Goal: Task Accomplishment & Management: Manage account settings

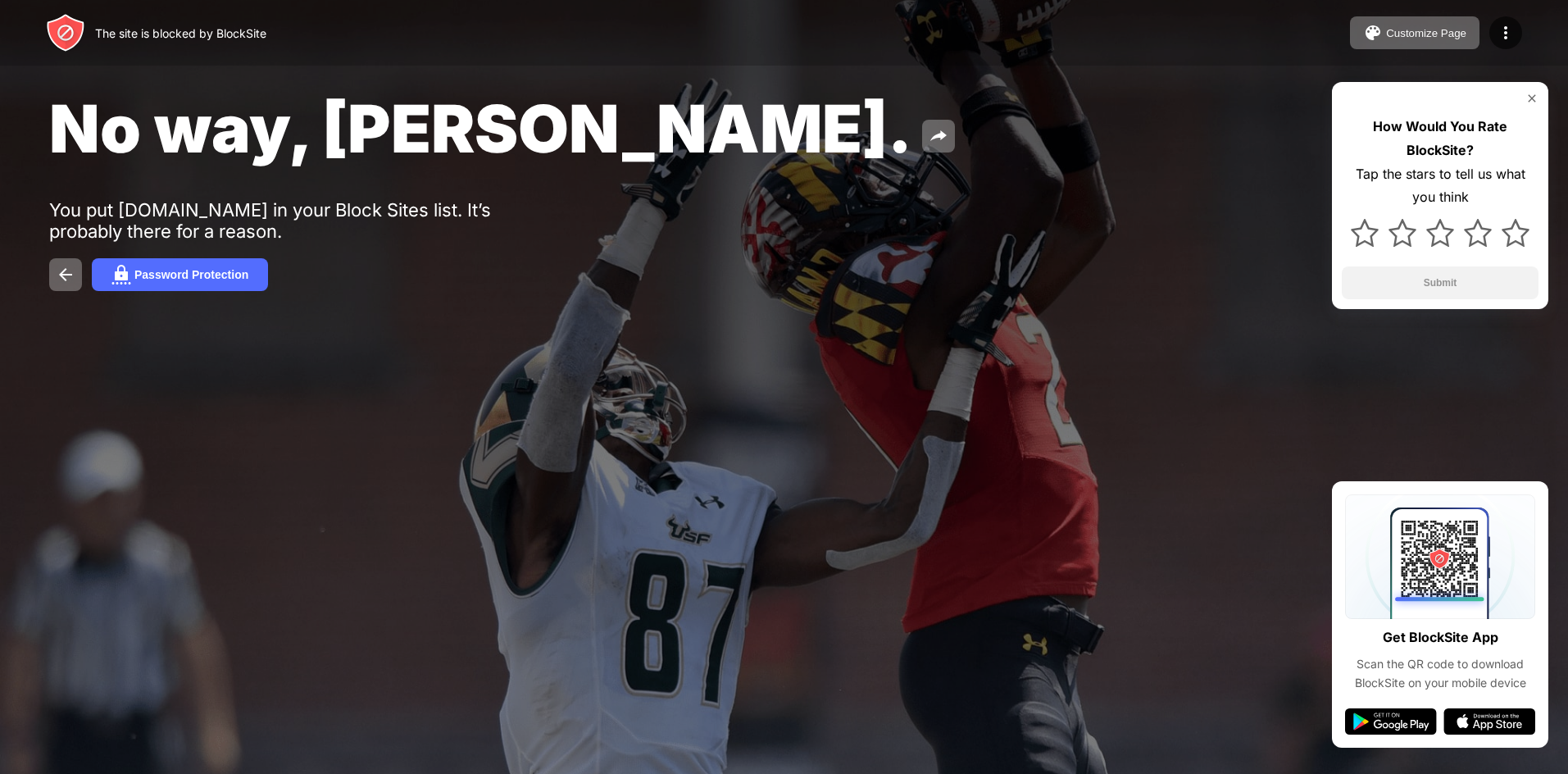
click at [735, 567] on div at bounding box center [784, 387] width 1568 height 774
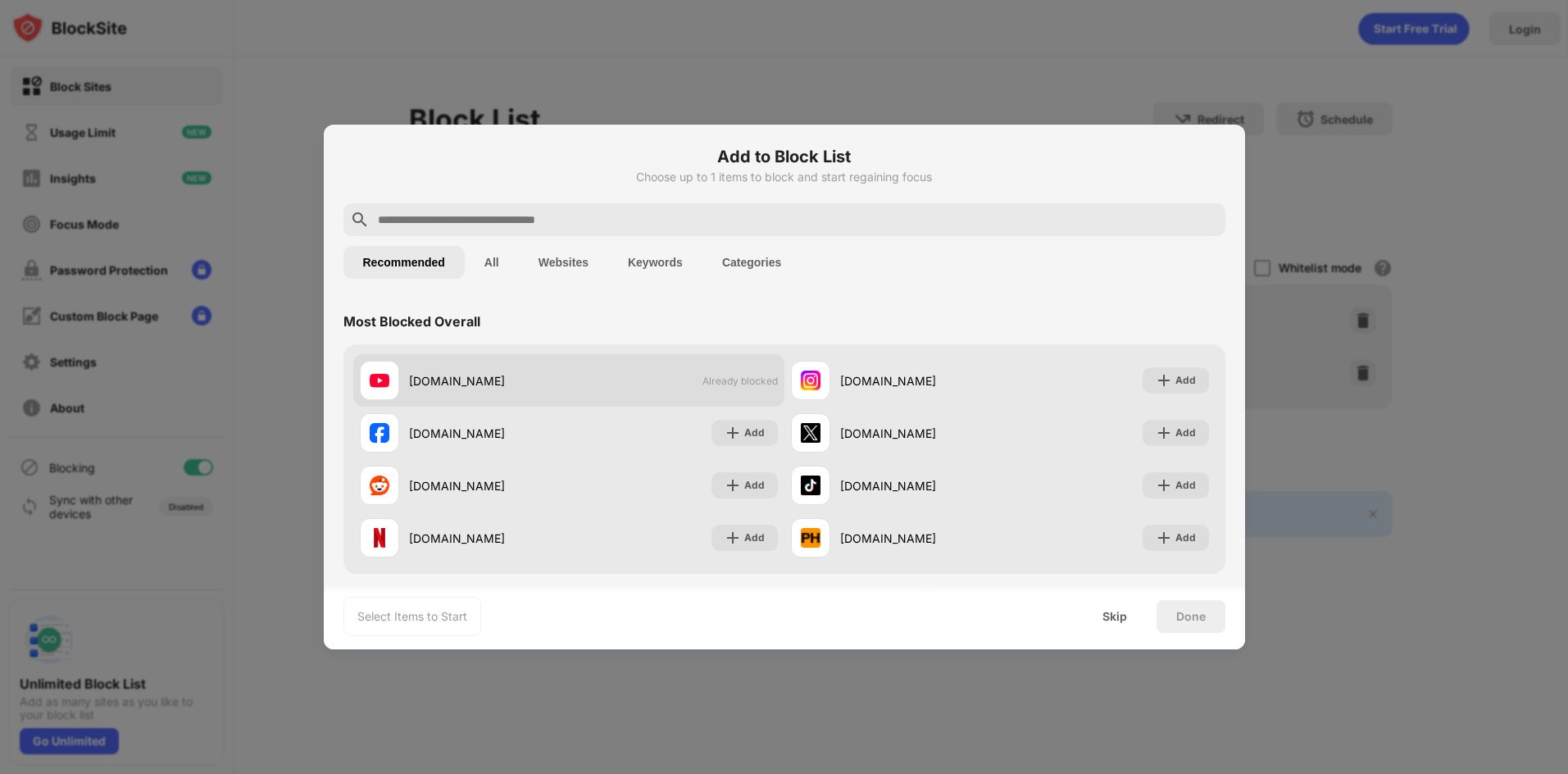
click at [730, 382] on span "Already blocked" at bounding box center [740, 381] width 76 height 12
click at [570, 286] on div "Recommended All Websites Keywords Categories" at bounding box center [784, 263] width 882 height 53
click at [522, 361] on div "[DOMAIN_NAME] Already blocked" at bounding box center [569, 381] width 431 height 53
click at [527, 378] on div "[DOMAIN_NAME]" at bounding box center [489, 381] width 160 height 17
click at [499, 271] on button "All" at bounding box center [491, 263] width 54 height 32
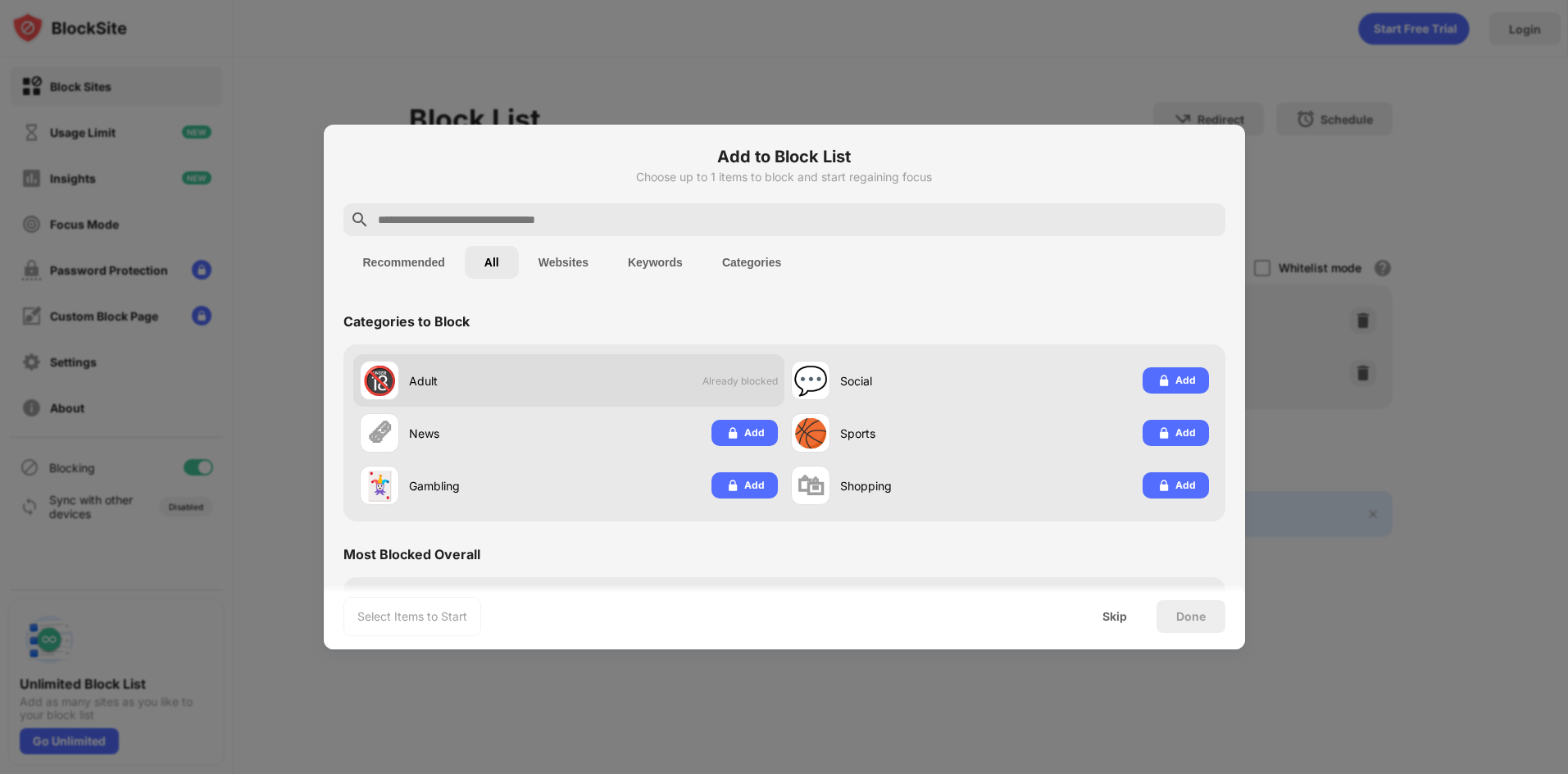
click at [733, 381] on span "Already blocked" at bounding box center [740, 381] width 76 height 12
click at [592, 259] on button "Websites" at bounding box center [563, 263] width 89 height 32
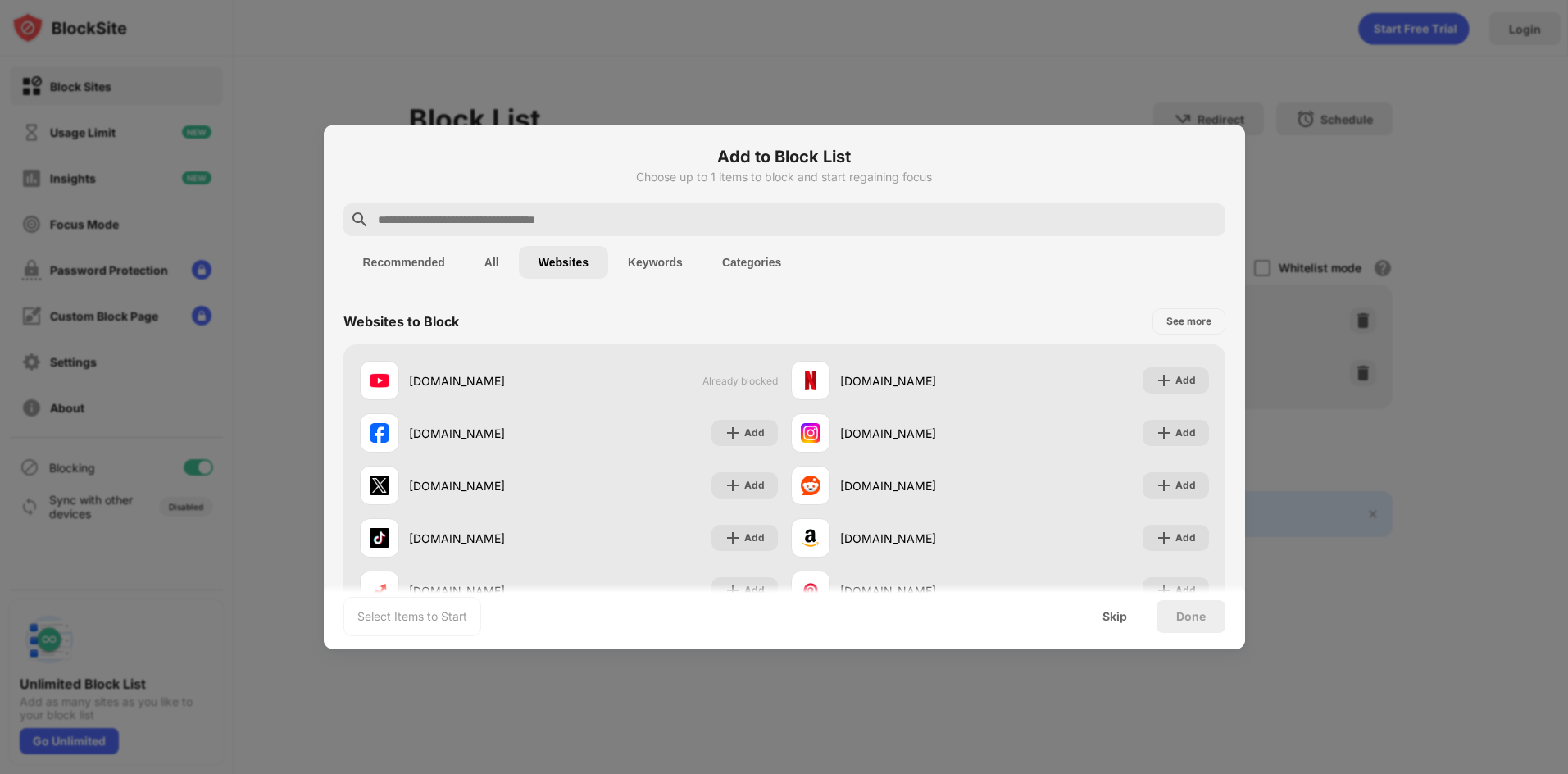
click at [654, 265] on button "Keywords" at bounding box center [655, 263] width 95 height 32
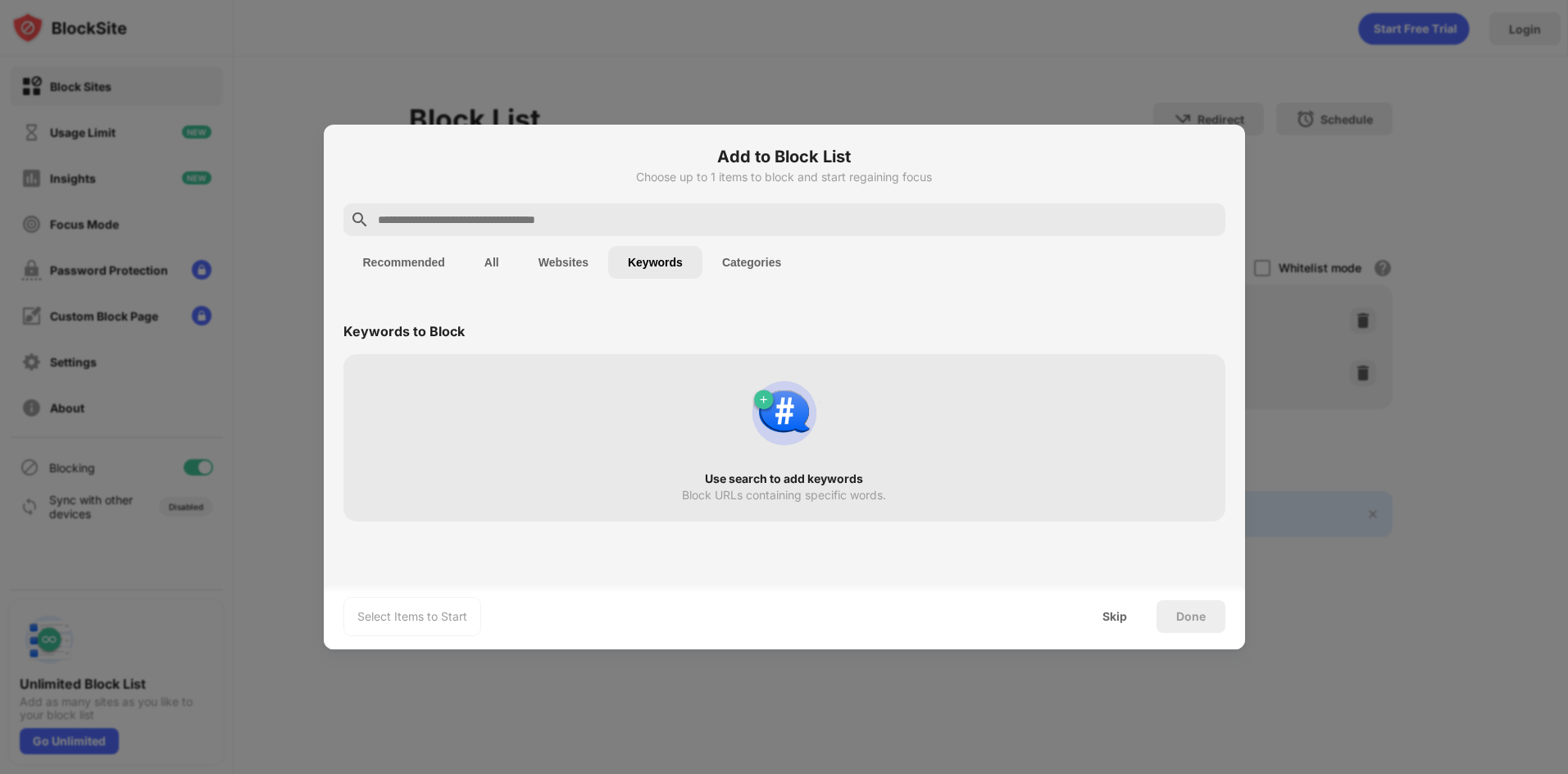
click at [579, 269] on button "Websites" at bounding box center [563, 263] width 89 height 32
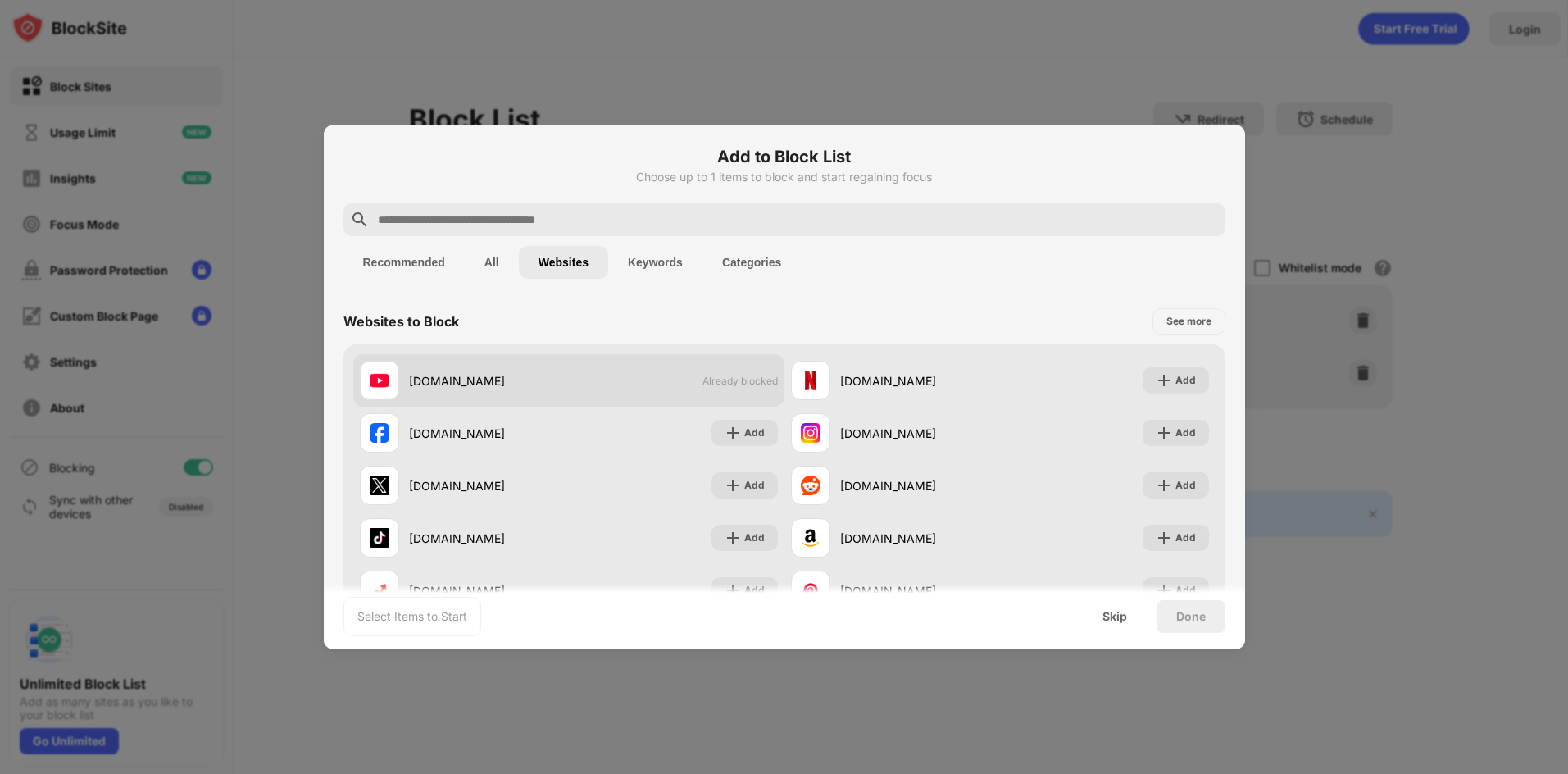
click at [725, 382] on span "Already blocked" at bounding box center [740, 381] width 76 height 12
click at [725, 383] on span "Already blocked" at bounding box center [740, 381] width 76 height 12
drag, startPoint x: 725, startPoint y: 383, endPoint x: 677, endPoint y: 378, distance: 48.3
click at [677, 378] on div "[DOMAIN_NAME] Already blocked" at bounding box center [569, 381] width 431 height 53
click at [268, 268] on div at bounding box center [784, 387] width 1568 height 774
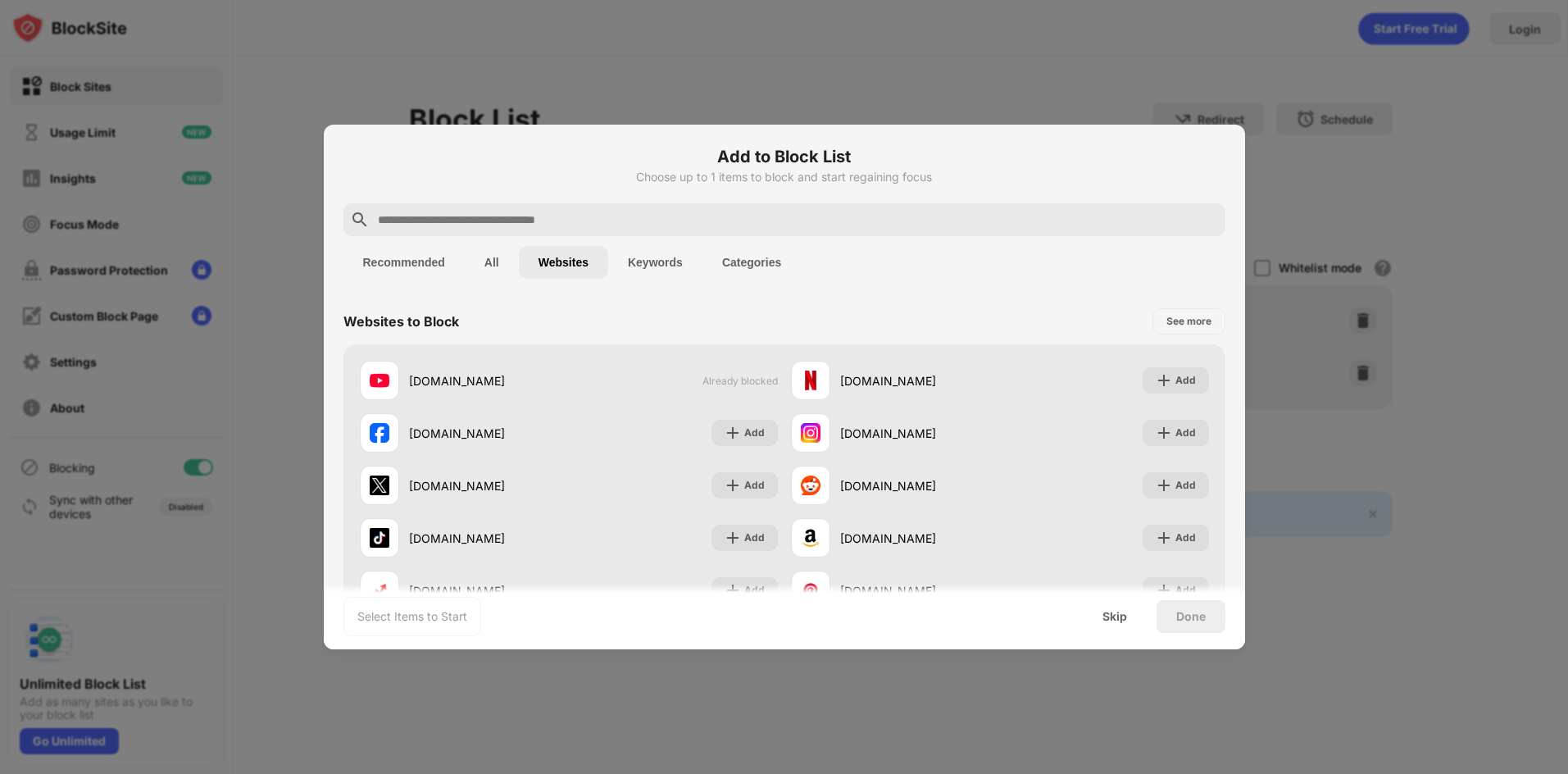
click at [216, 205] on div at bounding box center [784, 387] width 1568 height 774
click at [1132, 621] on div "Skip" at bounding box center [1115, 616] width 64 height 32
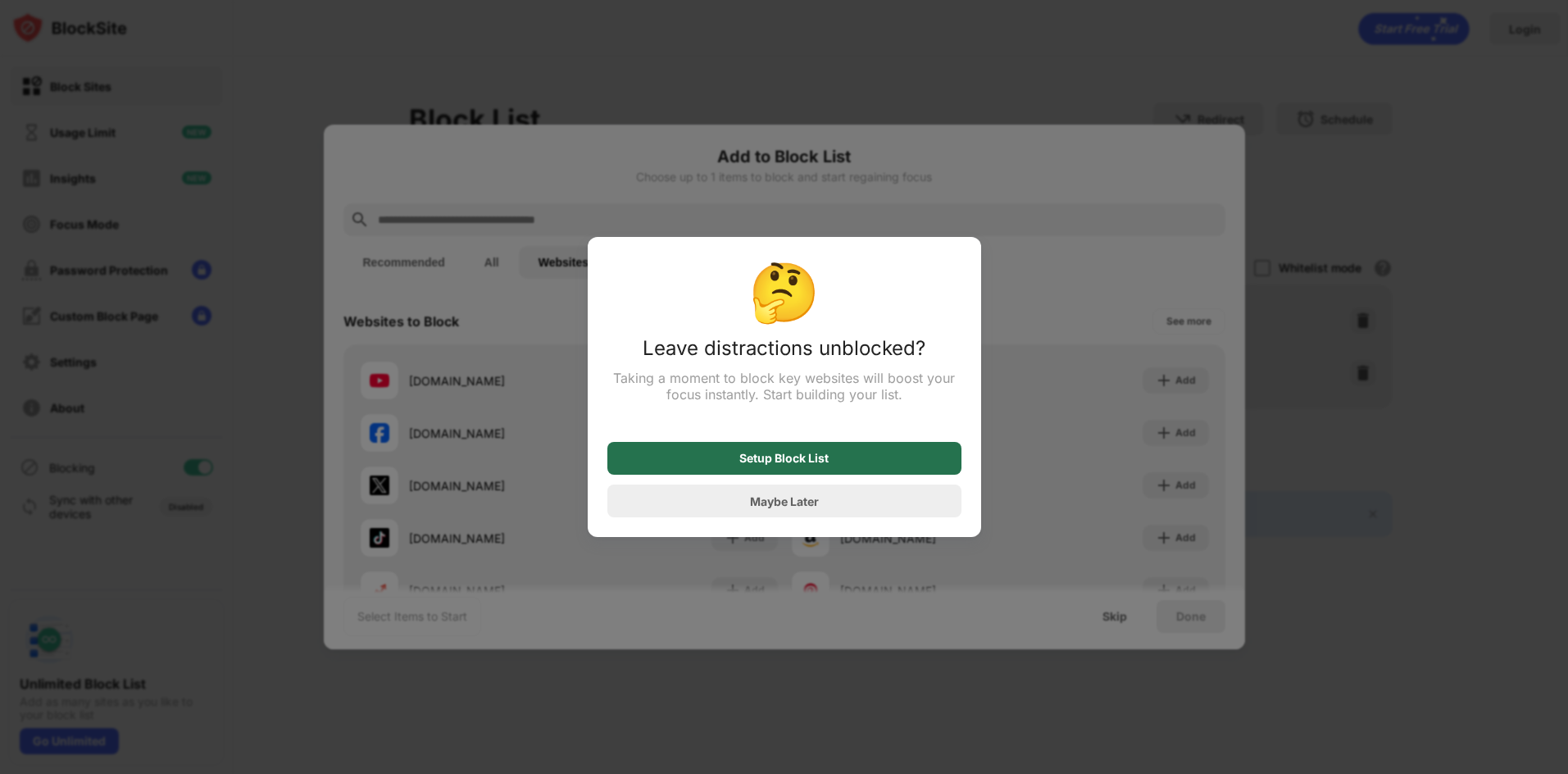
click at [841, 468] on div "Setup Block List" at bounding box center [785, 458] width 355 height 32
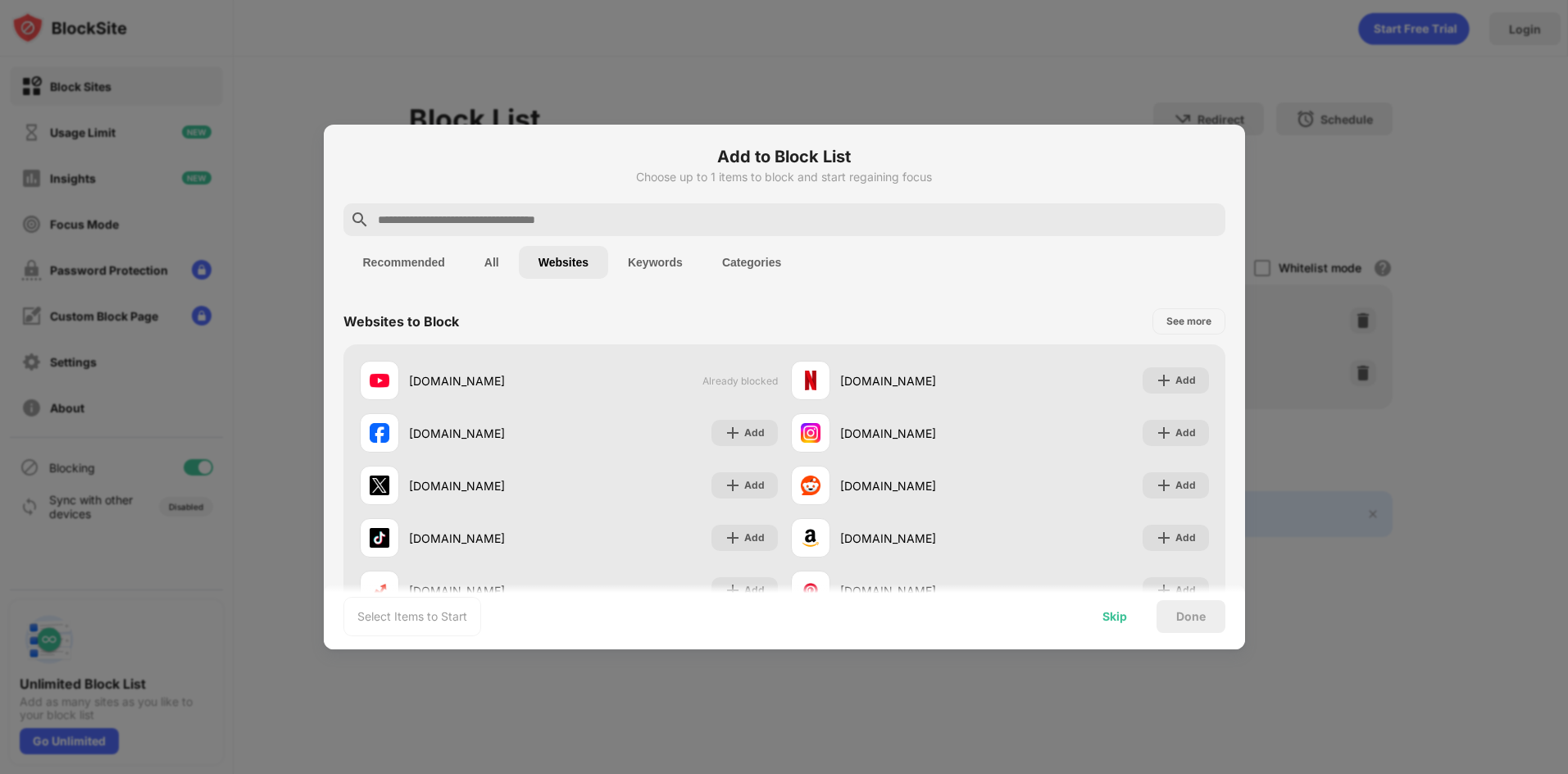
click at [1120, 622] on div "Skip" at bounding box center [1115, 616] width 25 height 13
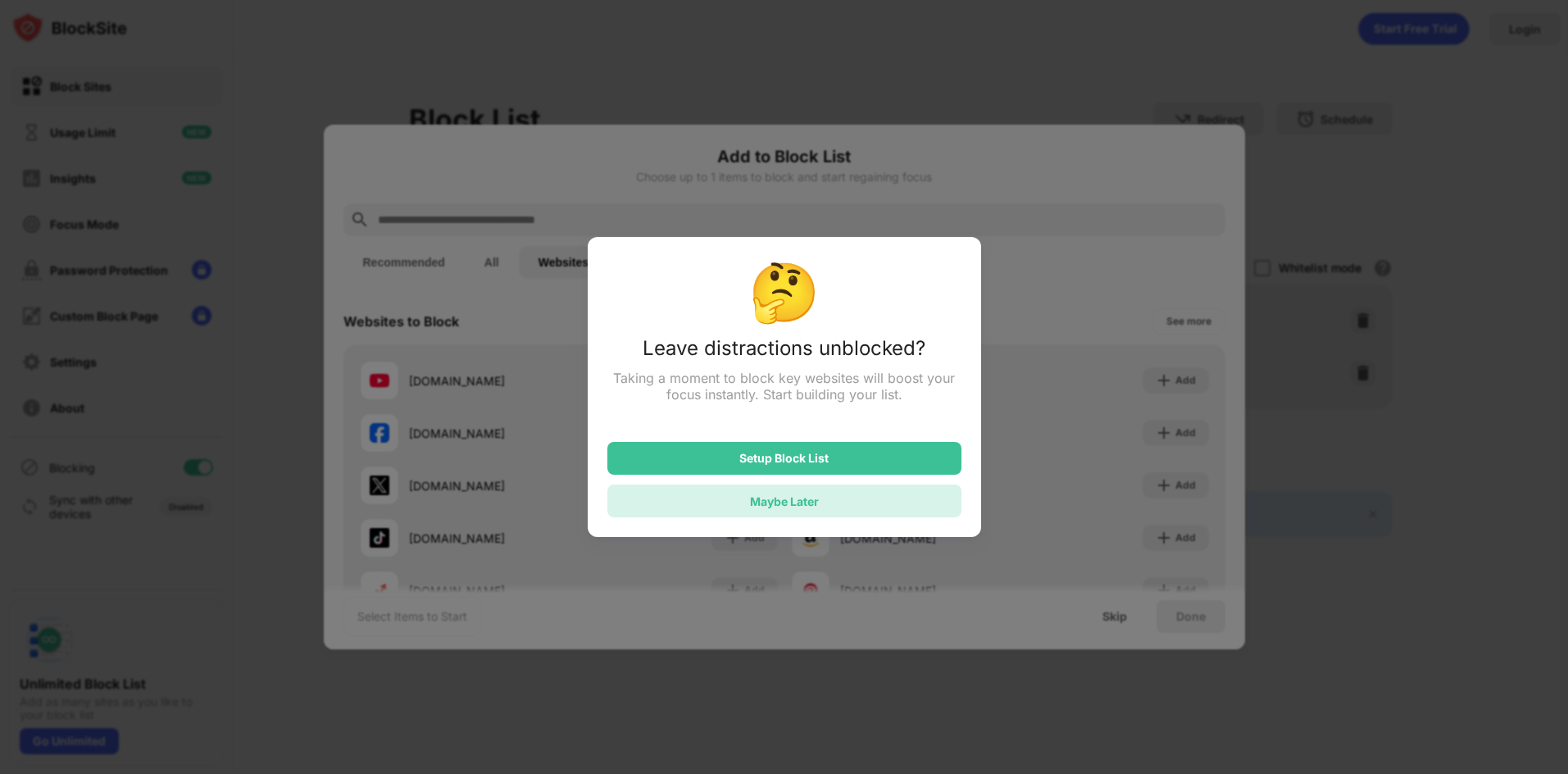
click at [832, 511] on div "Maybe Later" at bounding box center [785, 501] width 355 height 32
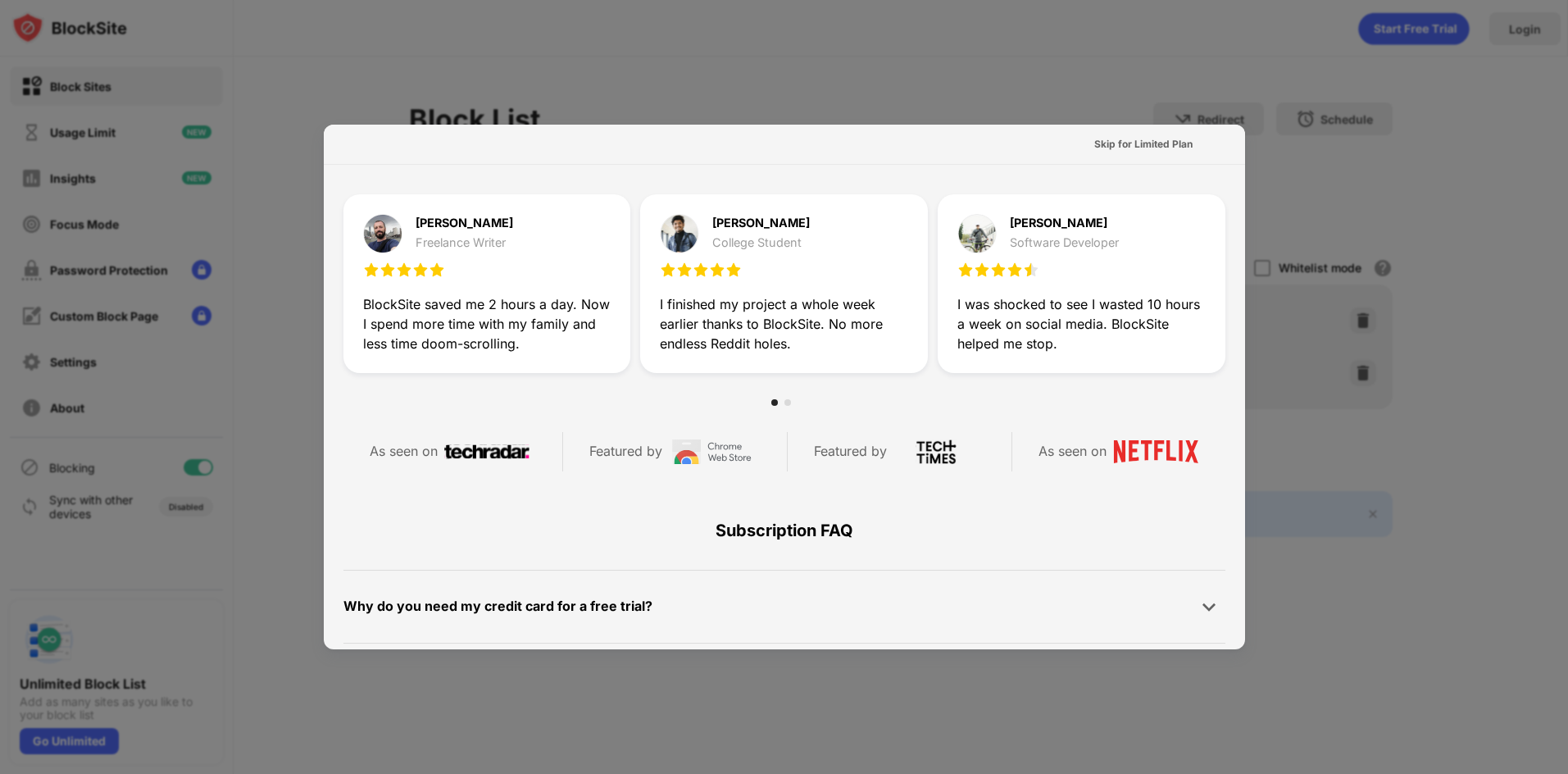
scroll to position [800, 0]
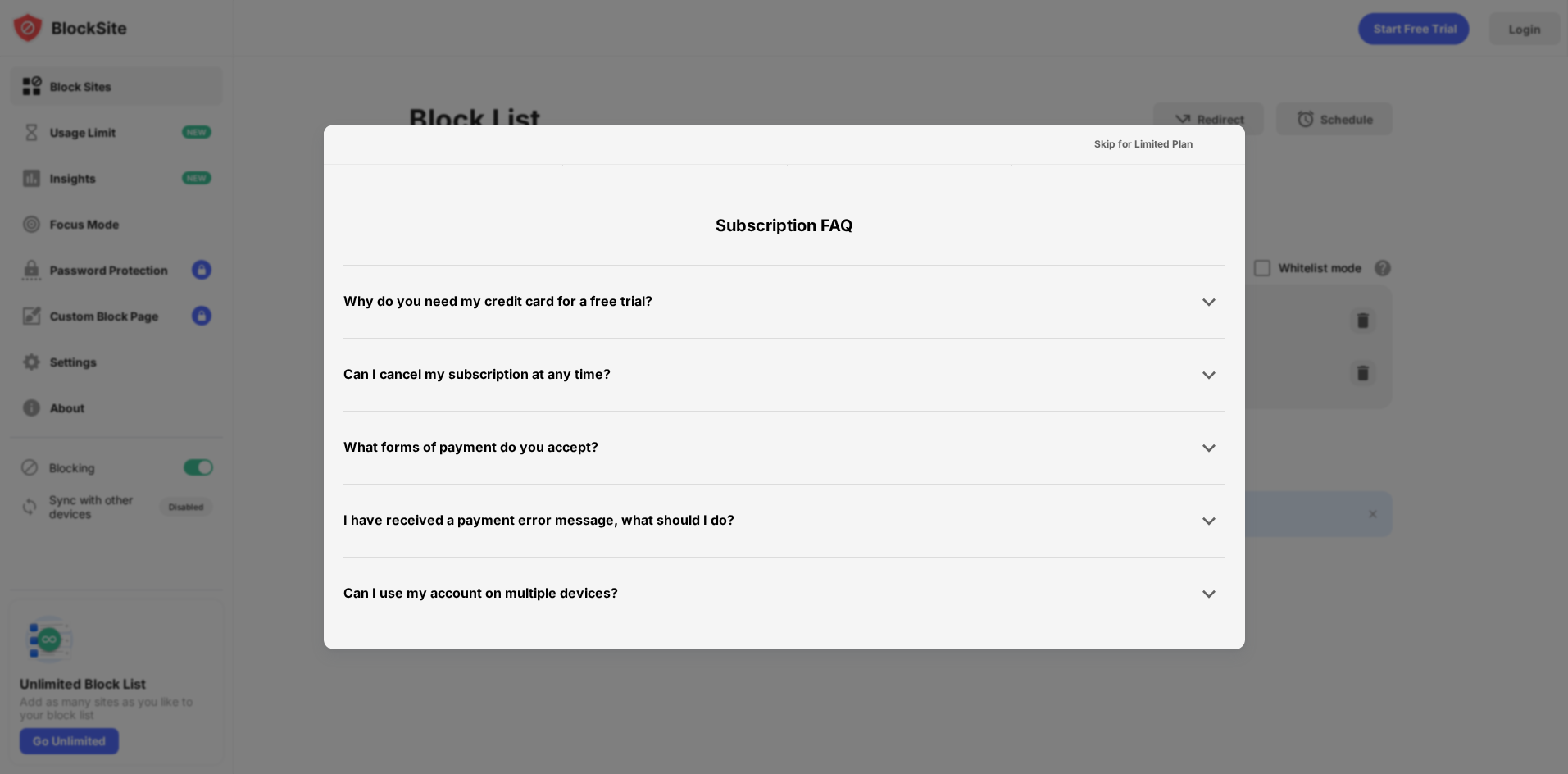
click at [1359, 376] on div at bounding box center [784, 387] width 1568 height 774
click at [1358, 376] on div at bounding box center [784, 387] width 1568 height 774
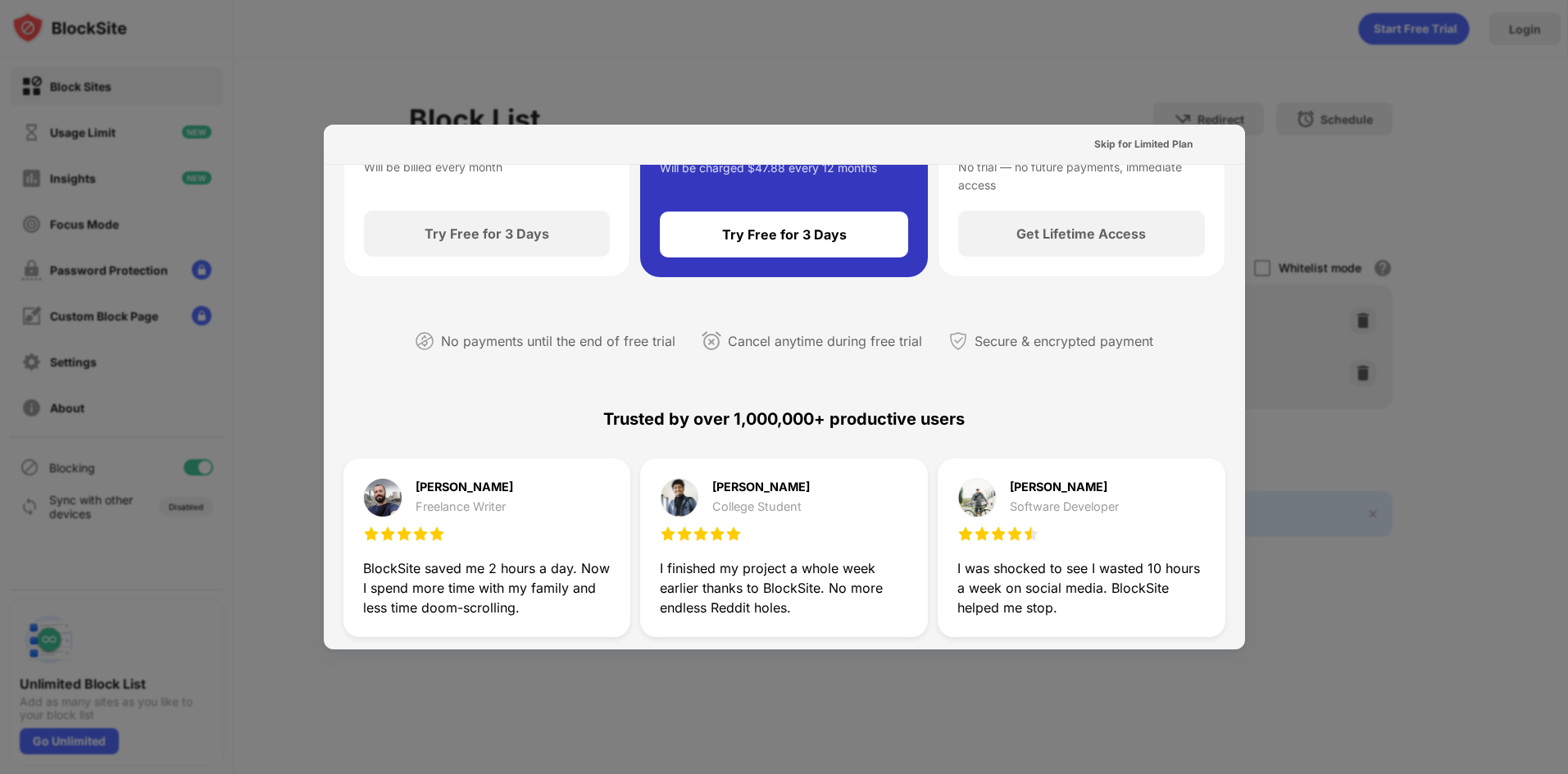
scroll to position [0, 0]
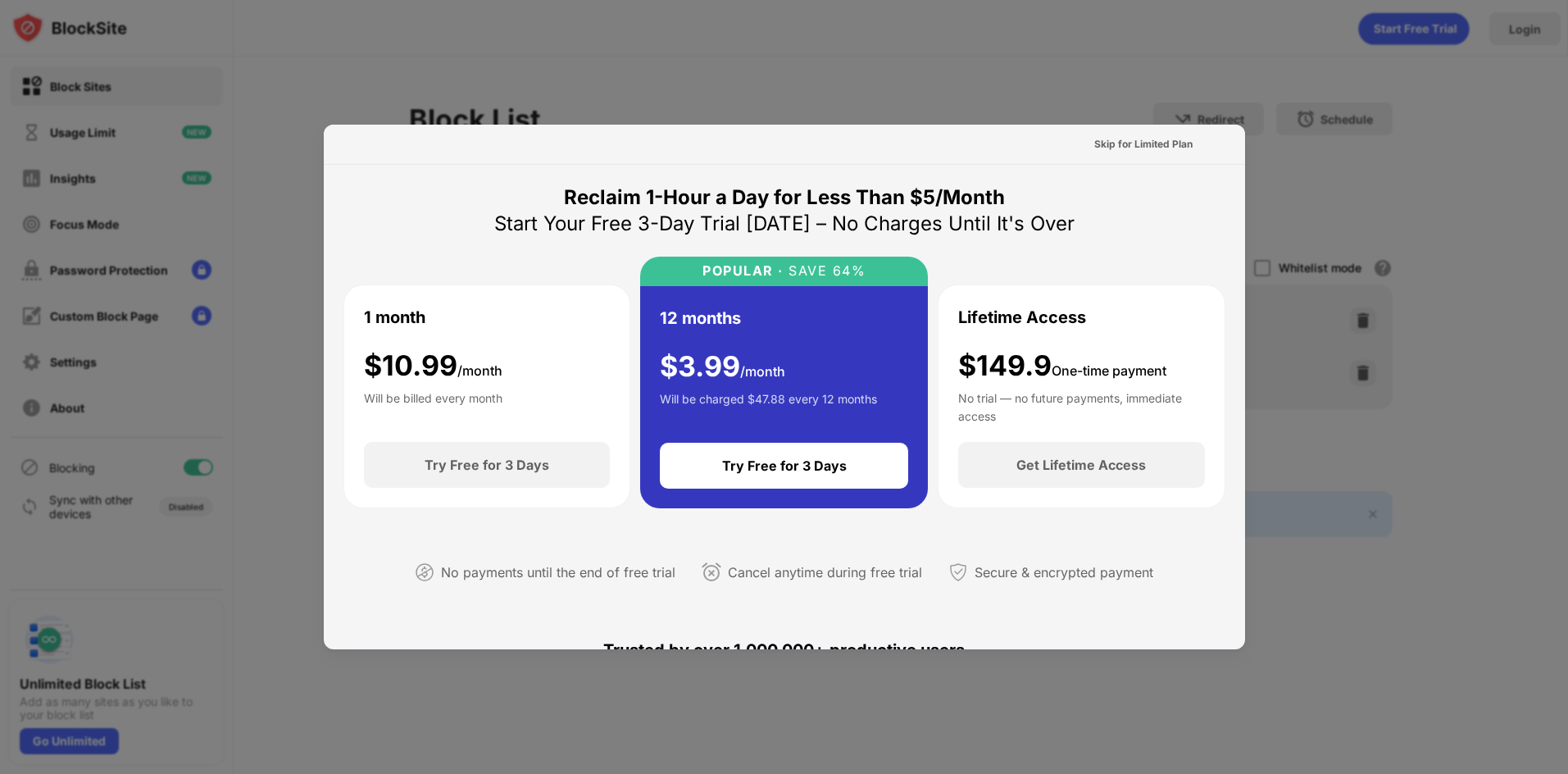
click at [1144, 144] on div "Skip for Limited Plan" at bounding box center [1143, 144] width 98 height 16
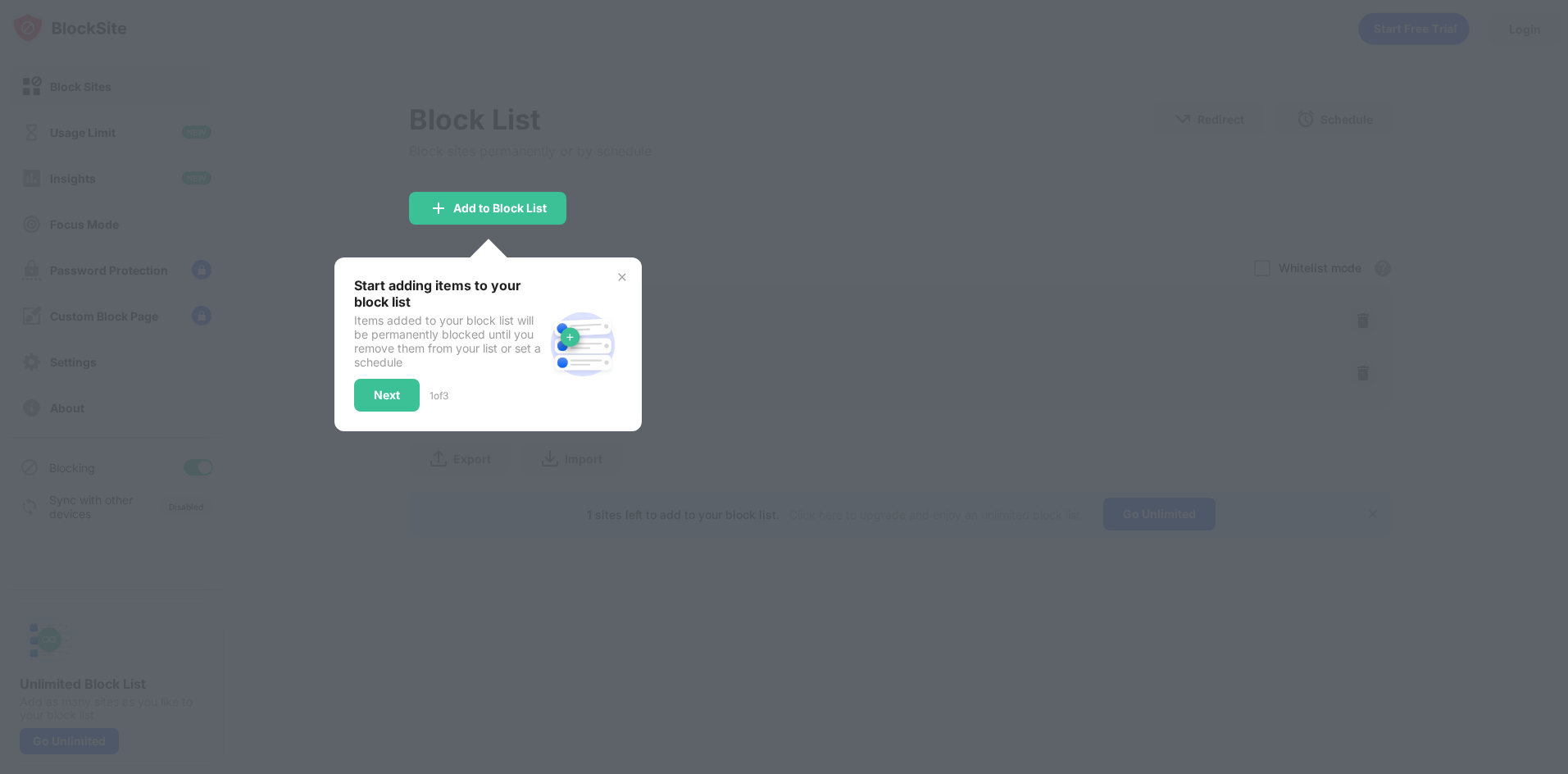
drag, startPoint x: 539, startPoint y: 221, endPoint x: 622, endPoint y: 268, distance: 95.4
click at [567, 225] on div "Add to Block List Start adding items to your block list Items added to your blo…" at bounding box center [487, 208] width 158 height 32
click at [614, 276] on div "Start adding items to your block list Items added to your block list will be pe…" at bounding box center [487, 344] width 308 height 174
click at [618, 276] on img at bounding box center [621, 276] width 13 height 13
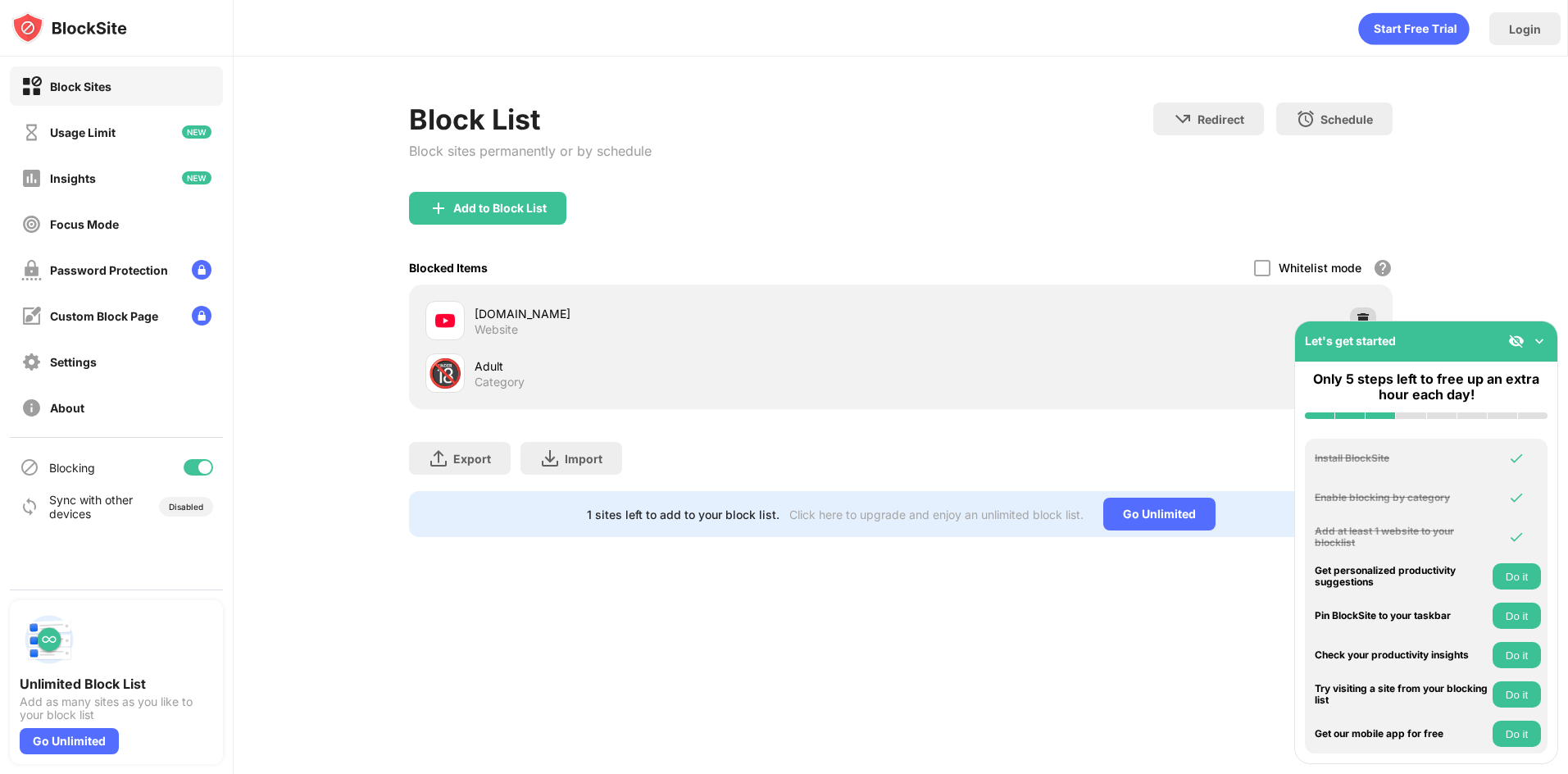
click at [1358, 315] on img at bounding box center [1363, 321] width 16 height 16
